Goal: Navigation & Orientation: Find specific page/section

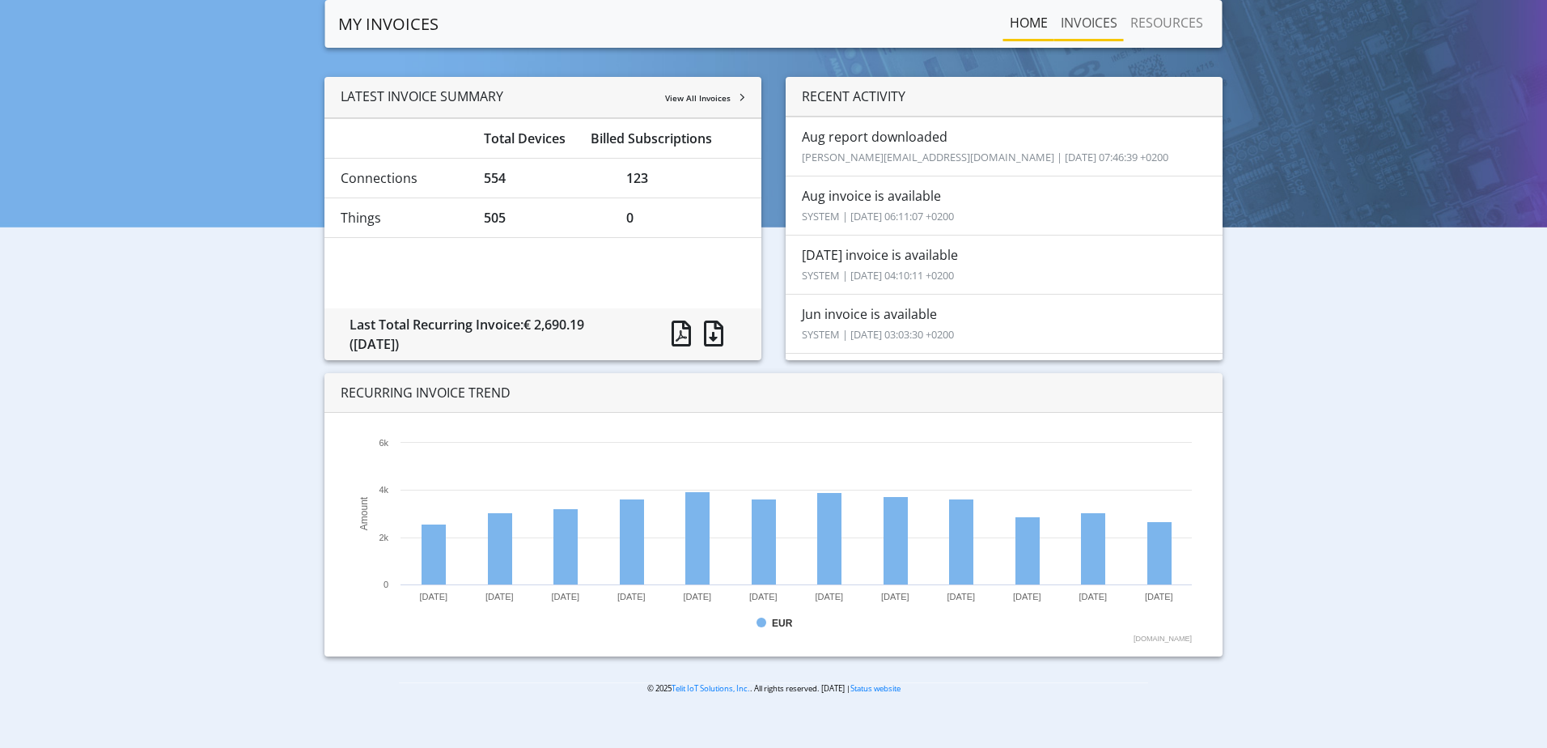
click at [1096, 27] on link "INVOICES" at bounding box center [1089, 22] width 70 height 32
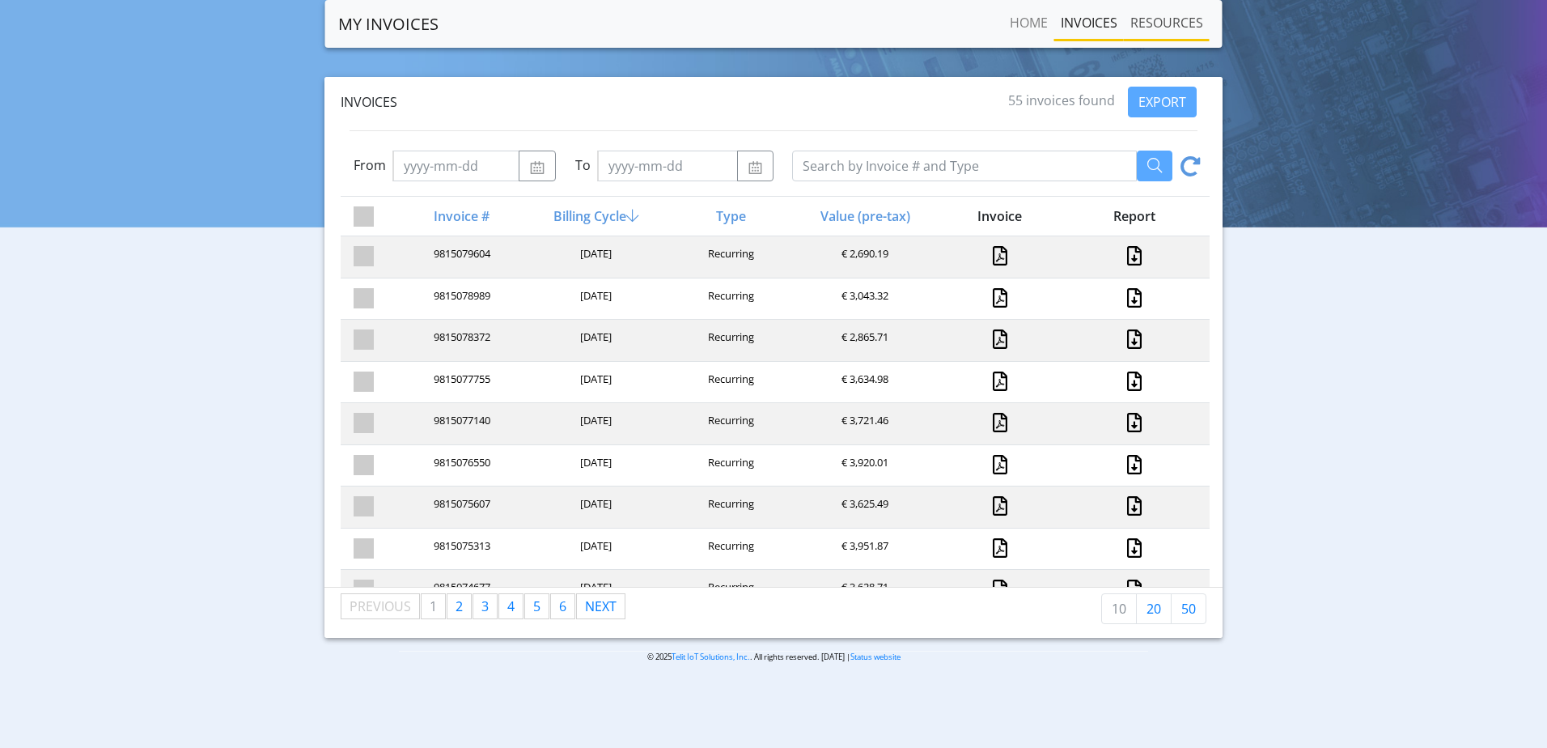
click at [1159, 23] on link "RESOURCES" at bounding box center [1167, 22] width 86 height 32
click at [1036, 23] on link "Home" at bounding box center [1028, 22] width 51 height 32
